Goal: Find specific page/section: Find specific page/section

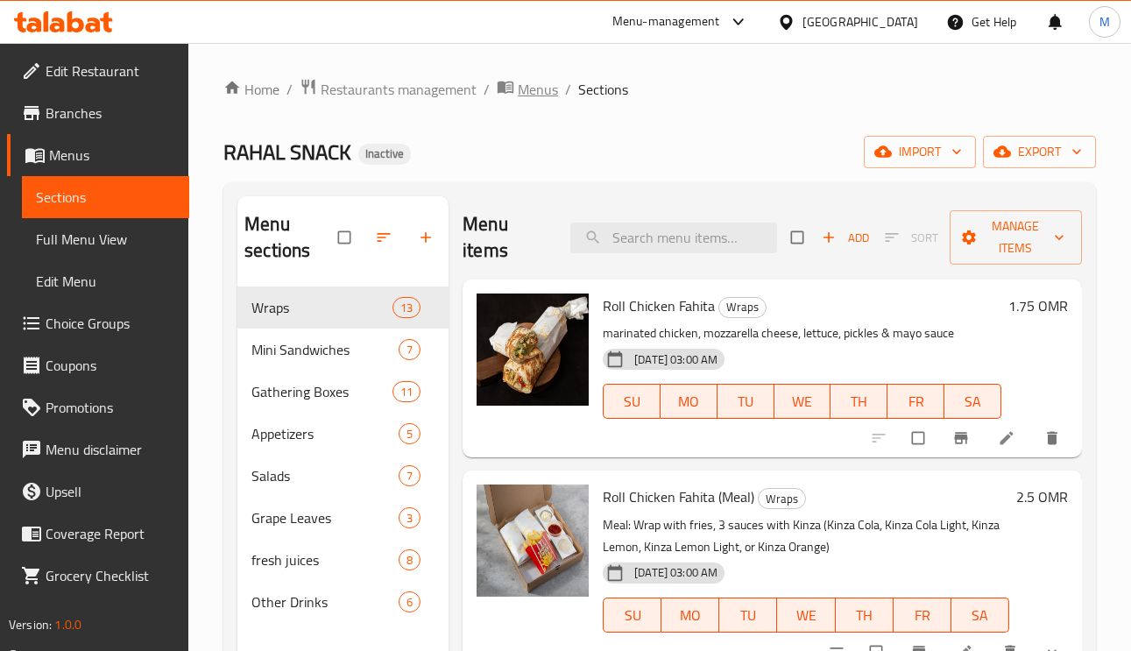
click at [546, 99] on span "Menus" at bounding box center [538, 89] width 40 height 21
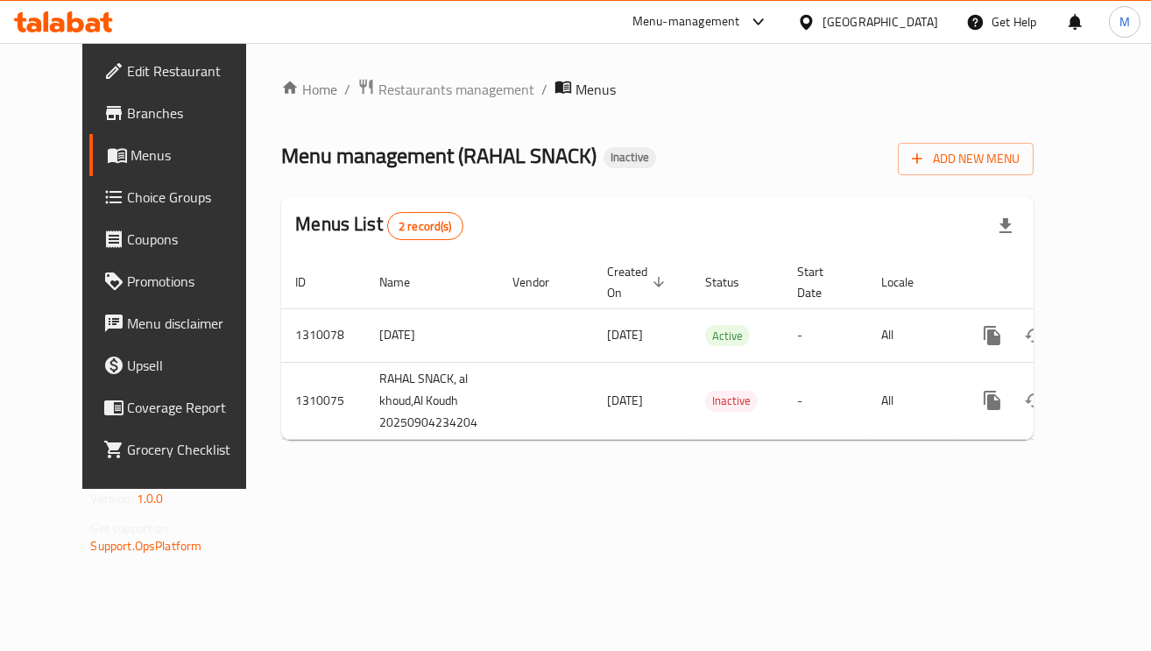
click at [918, 18] on div "Oman" at bounding box center [880, 21] width 116 height 19
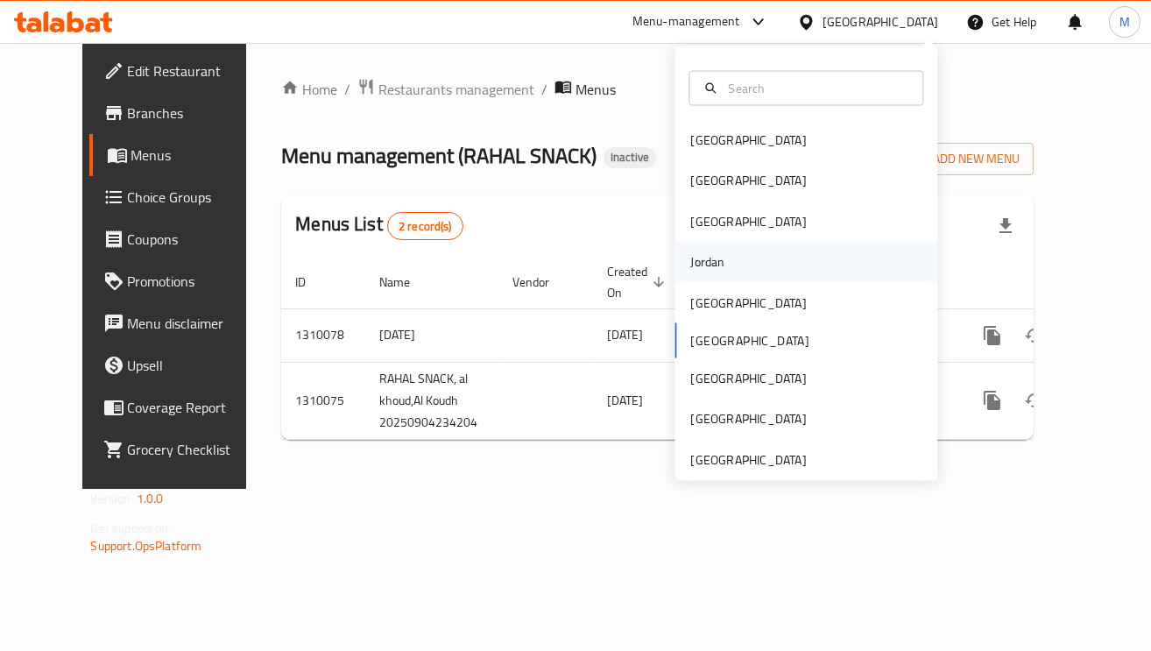
click at [706, 264] on div "Jordan" at bounding box center [707, 262] width 62 height 40
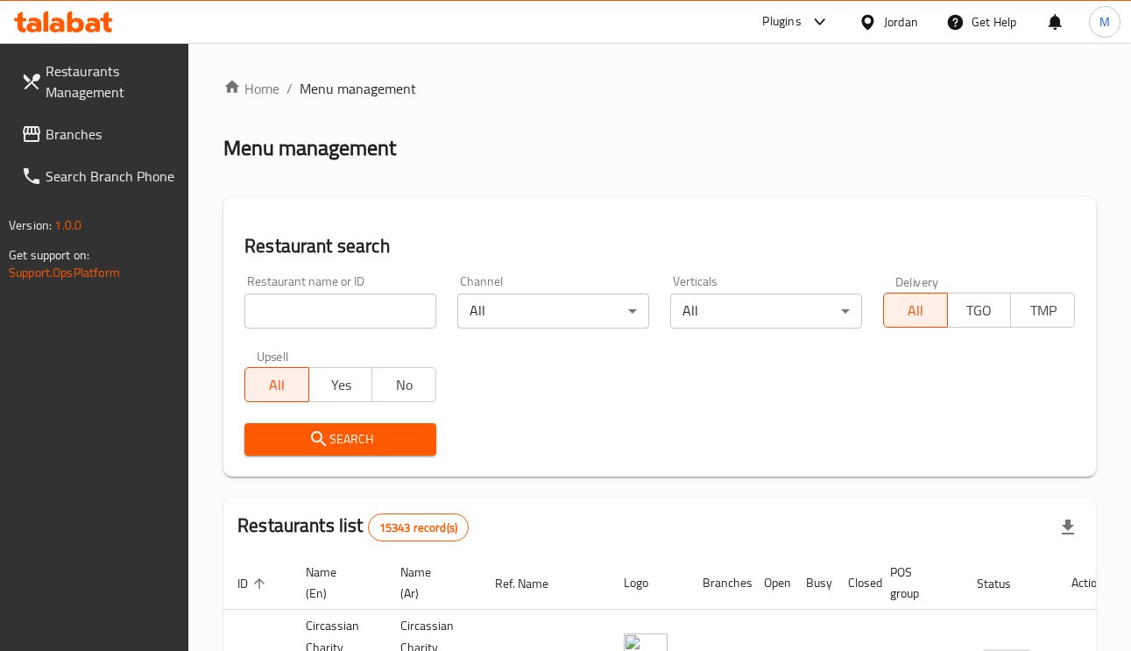
click at [345, 315] on input "search" at bounding box center [340, 310] width 192 height 35
paste input "درينك"
type input "درينك"
click button "Search" at bounding box center [340, 439] width 192 height 32
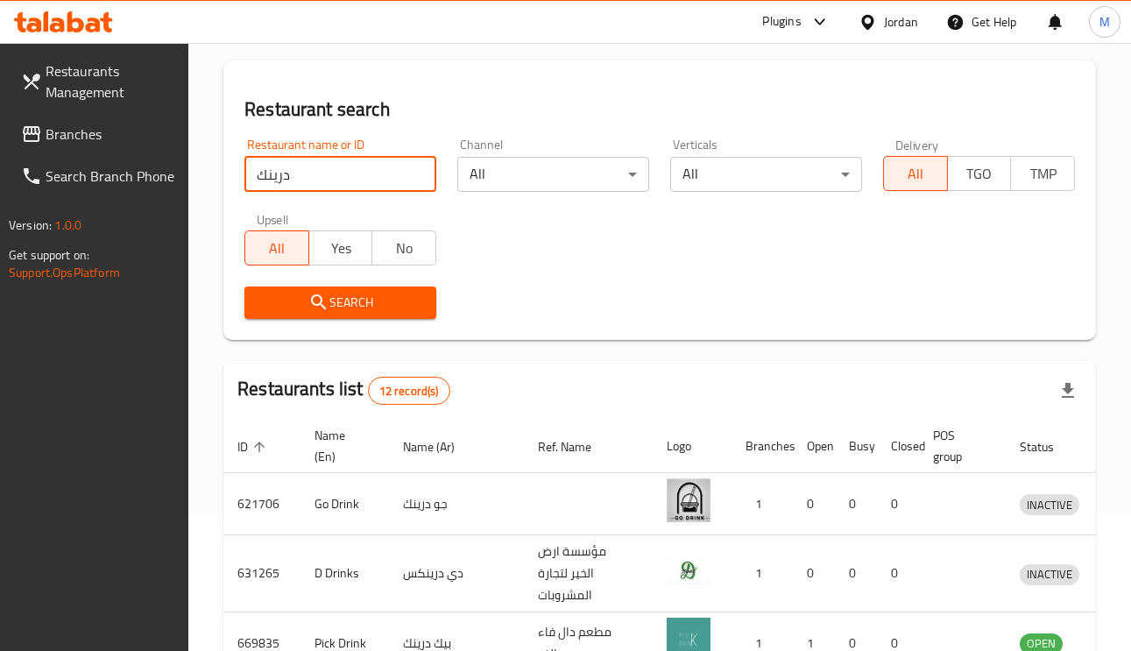
scroll to position [131, 0]
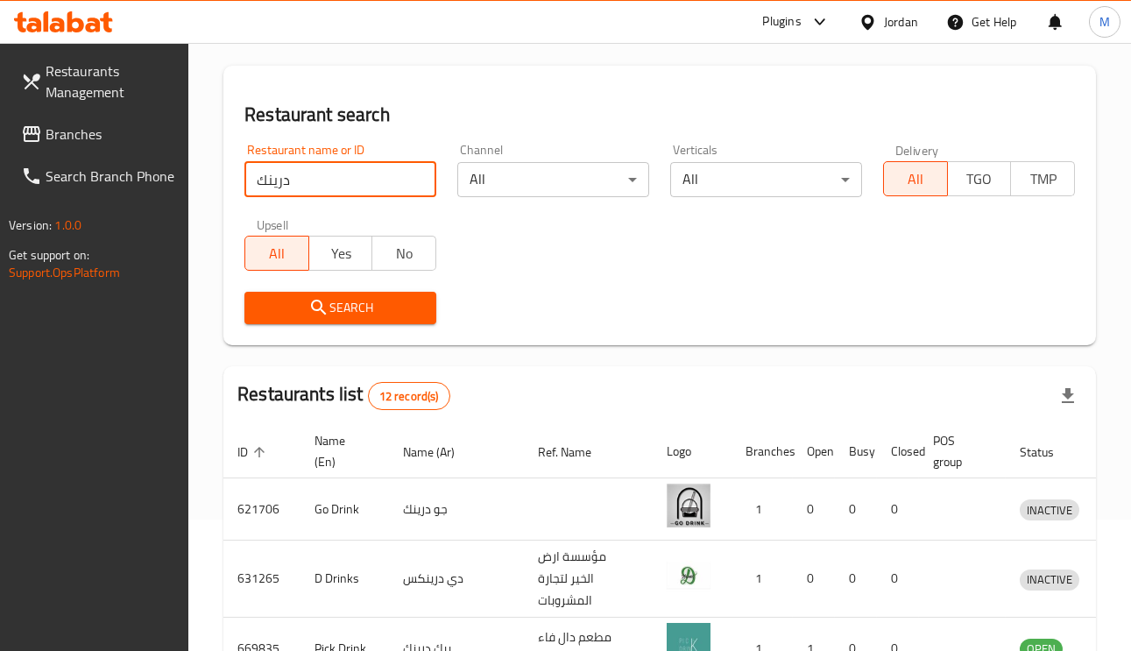
click at [46, 124] on span "Branches" at bounding box center [111, 133] width 130 height 21
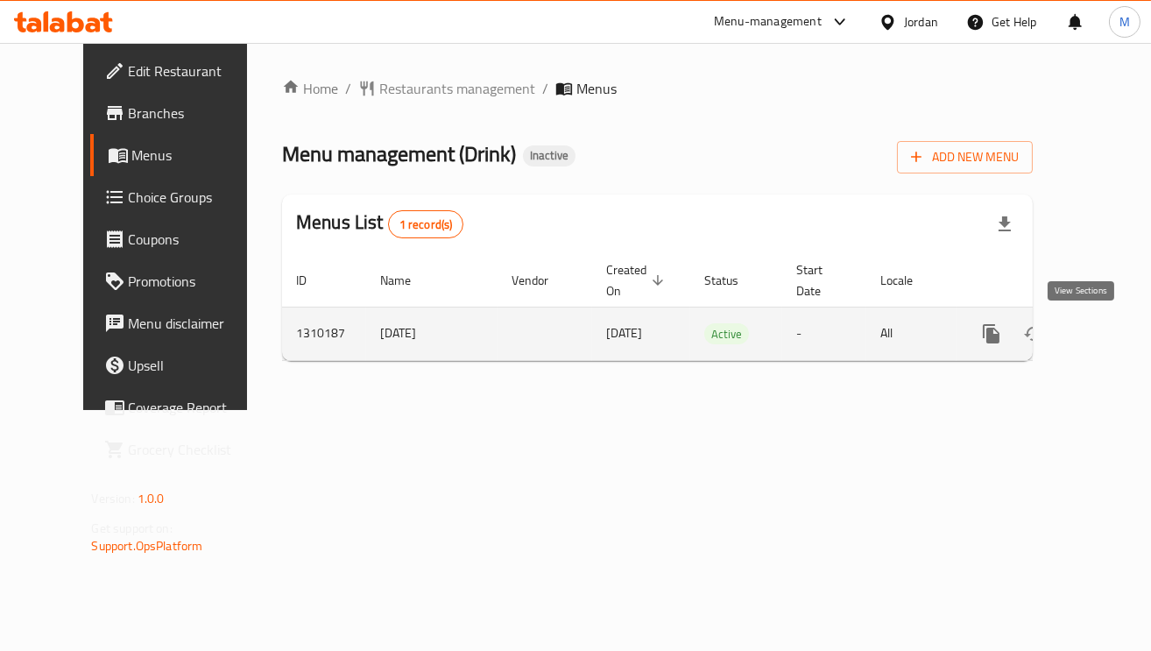
click at [1107, 334] on icon "enhanced table" at bounding box center [1117, 333] width 21 height 21
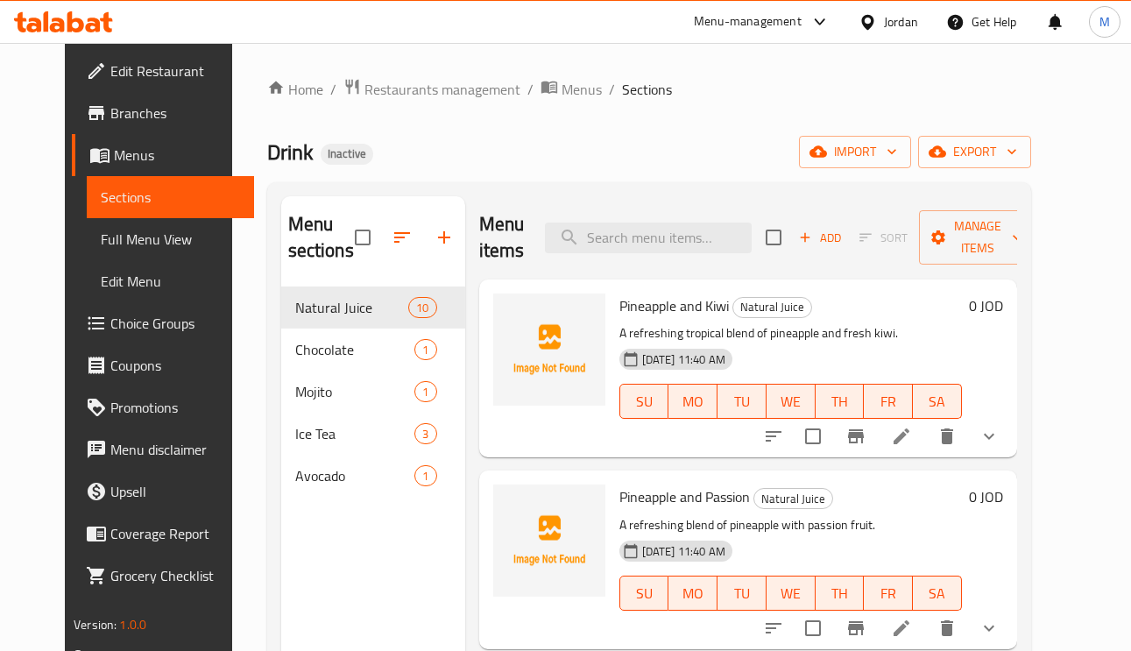
click at [101, 229] on span "Full Menu View" at bounding box center [170, 239] width 139 height 21
